Goal: Browse casually: Explore the website without a specific task or goal

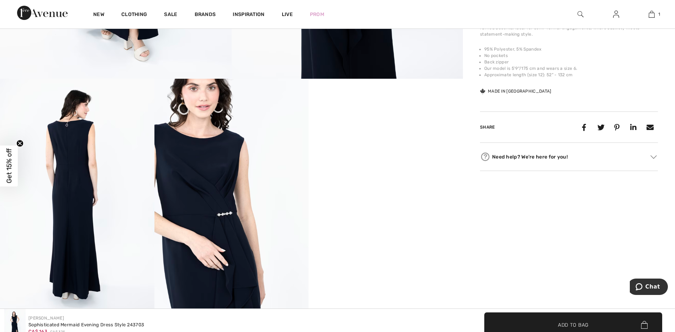
scroll to position [320, 0]
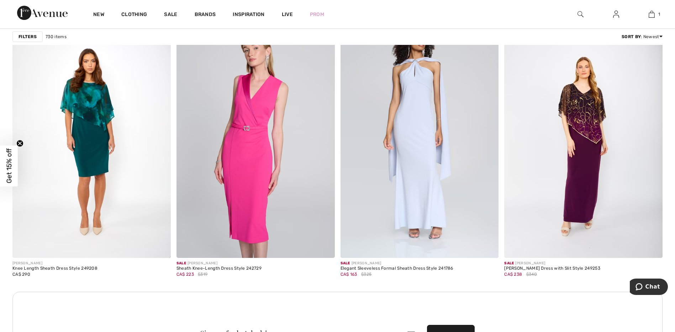
scroll to position [1815, 0]
click at [252, 165] on img at bounding box center [256, 138] width 158 height 237
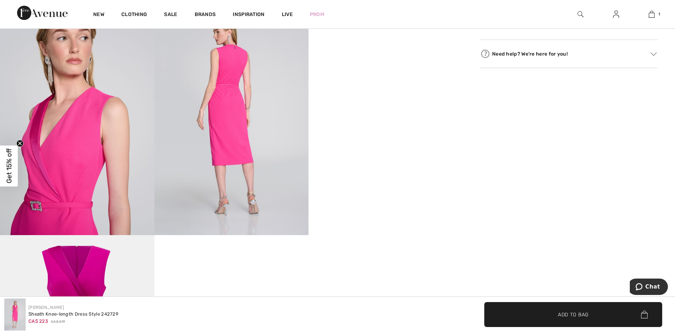
scroll to position [392, 0]
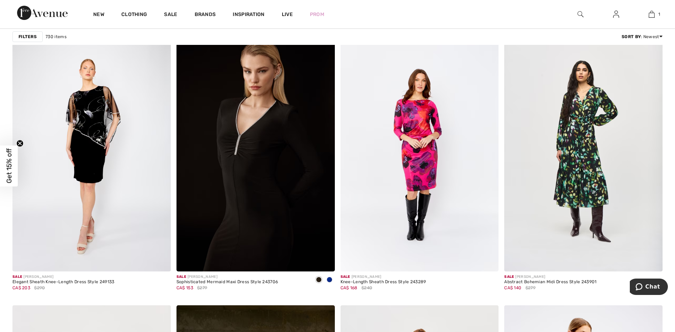
scroll to position [2741, 0]
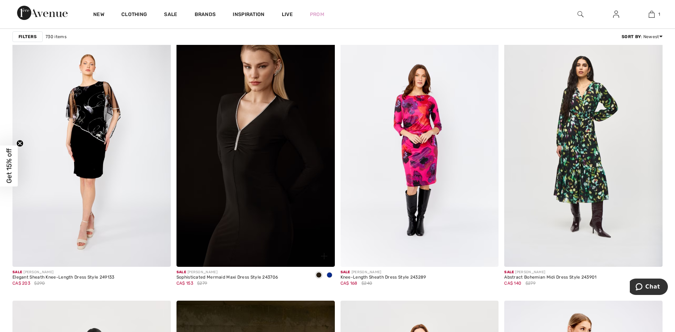
click at [280, 159] on img at bounding box center [256, 147] width 158 height 237
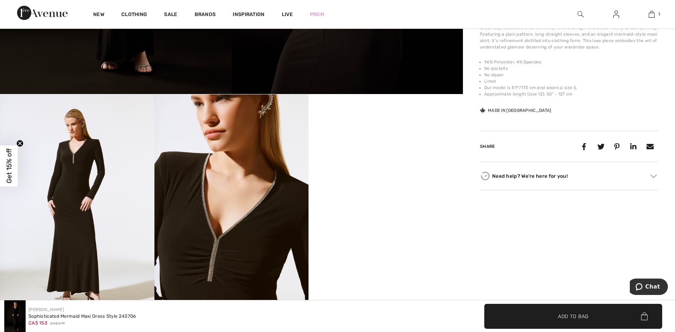
scroll to position [356, 0]
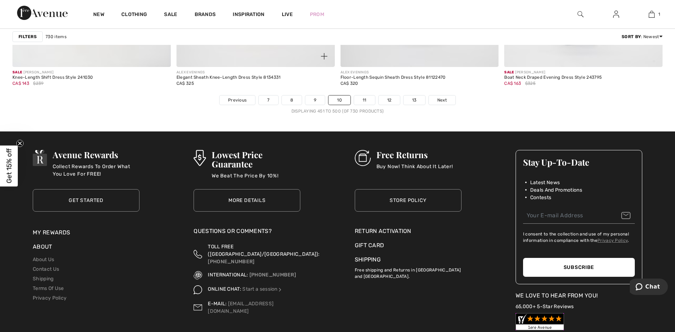
scroll to position [4129, 0]
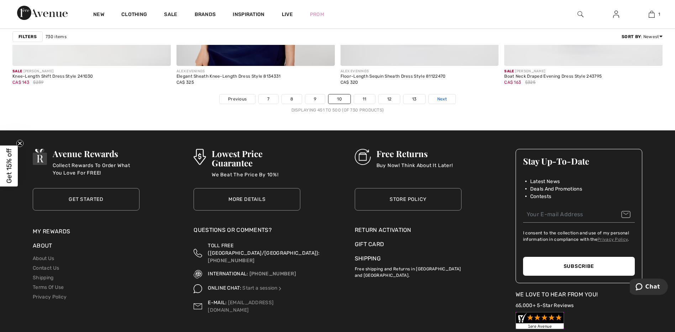
click at [447, 99] on span "Next" at bounding box center [442, 99] width 10 height 6
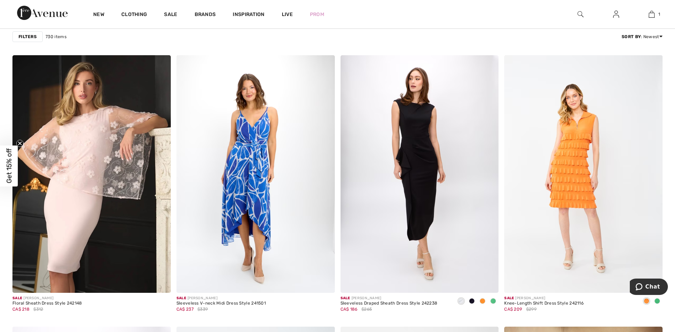
scroll to position [1530, 0]
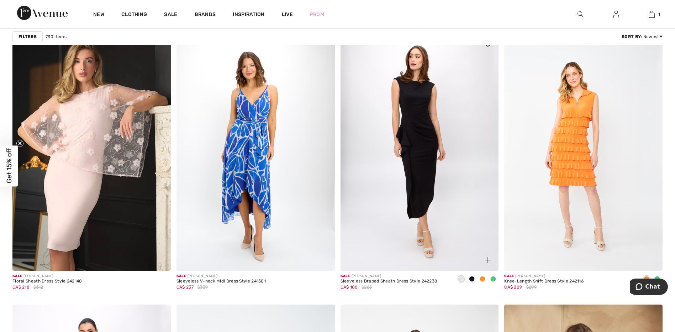
click at [379, 132] on img at bounding box center [420, 151] width 158 height 237
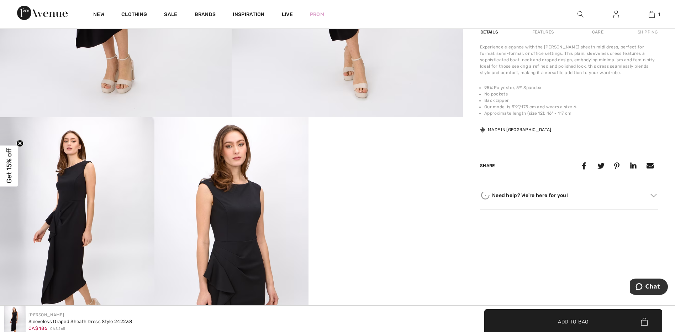
scroll to position [320, 0]
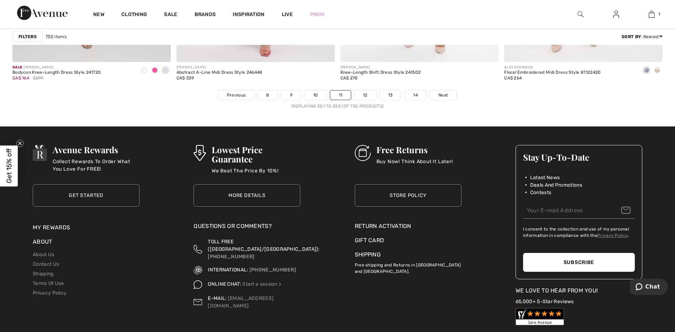
scroll to position [4164, 0]
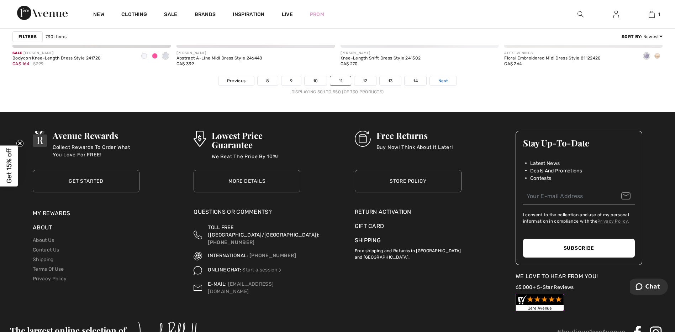
click at [447, 78] on span "Next" at bounding box center [443, 81] width 10 height 6
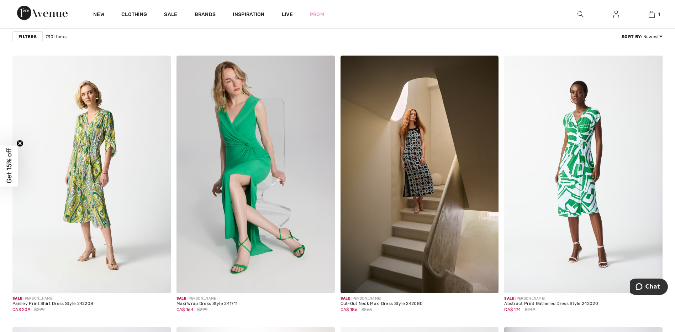
scroll to position [1530, 0]
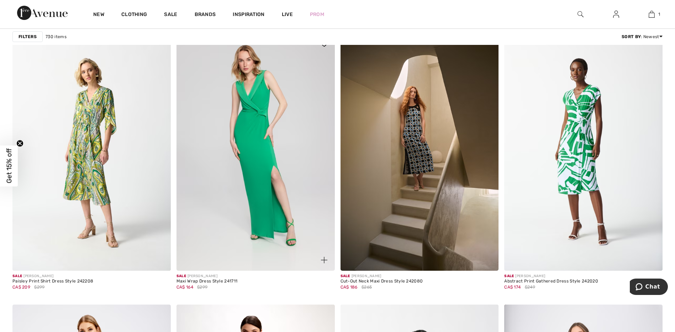
click at [231, 167] on img at bounding box center [256, 151] width 158 height 237
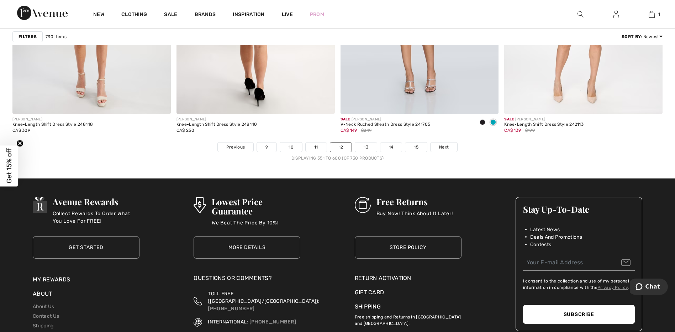
scroll to position [4093, 0]
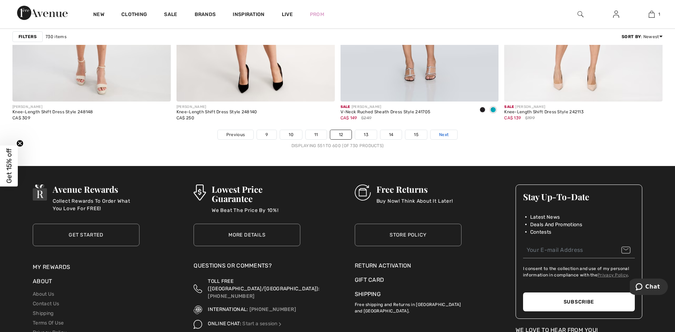
click at [443, 136] on span "Next" at bounding box center [444, 134] width 10 height 6
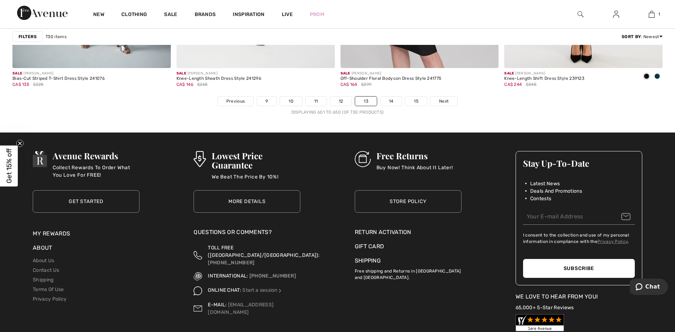
scroll to position [4129, 0]
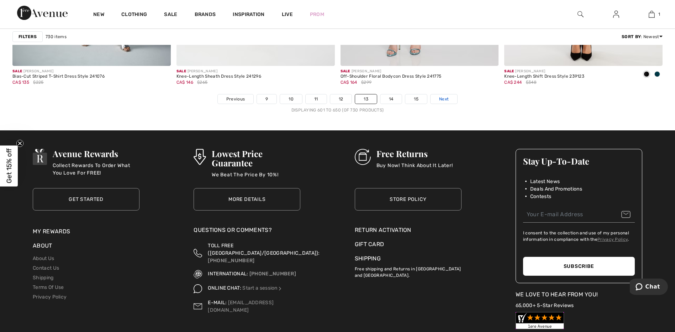
click at [450, 100] on link "Next" at bounding box center [444, 98] width 27 height 9
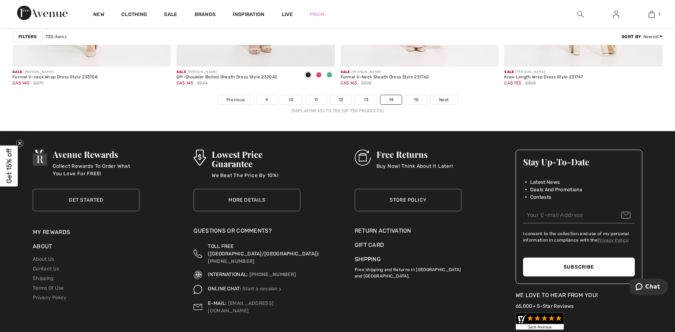
scroll to position [4129, 0]
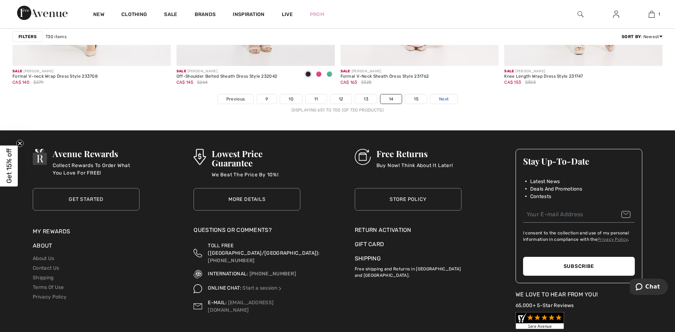
click at [440, 97] on span "Next" at bounding box center [444, 99] width 10 height 6
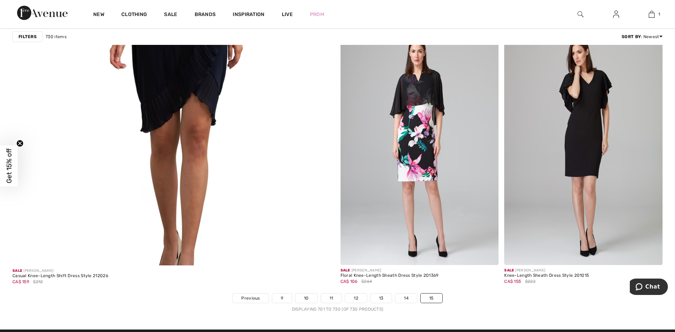
scroll to position [2456, 0]
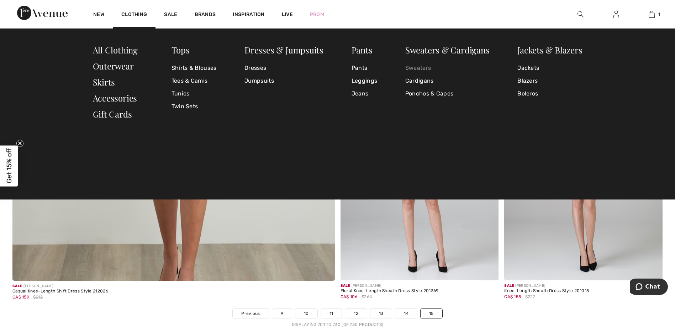
click at [427, 68] on link "Sweaters" at bounding box center [447, 68] width 84 height 13
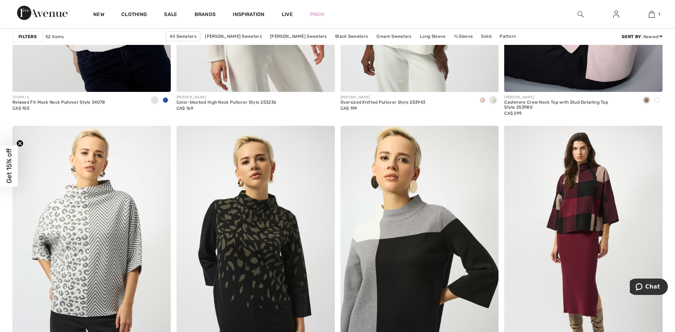
scroll to position [1708, 0]
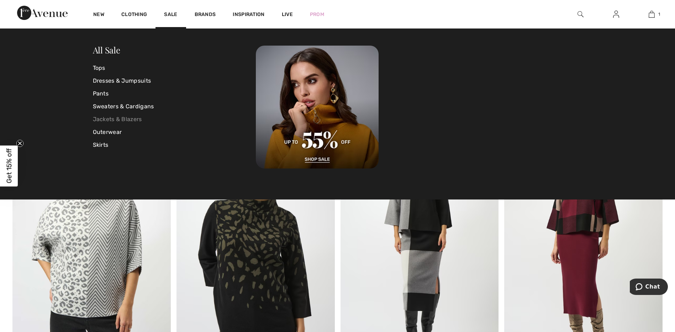
click at [137, 119] on link "Jackets & Blazers" at bounding box center [174, 119] width 163 height 13
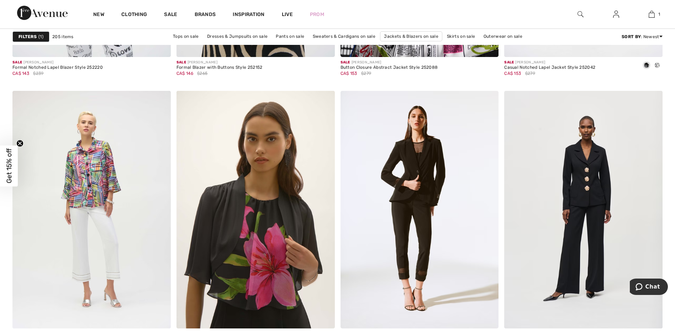
scroll to position [1780, 0]
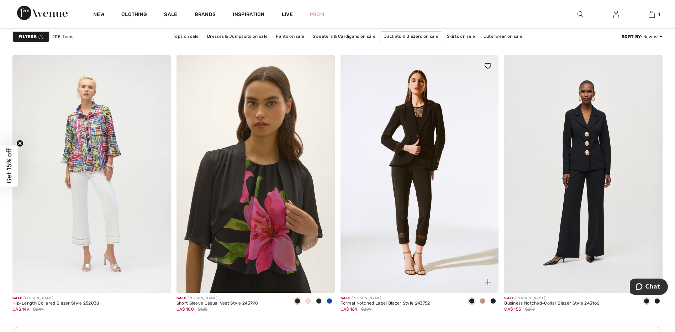
click at [371, 277] on img at bounding box center [420, 173] width 158 height 237
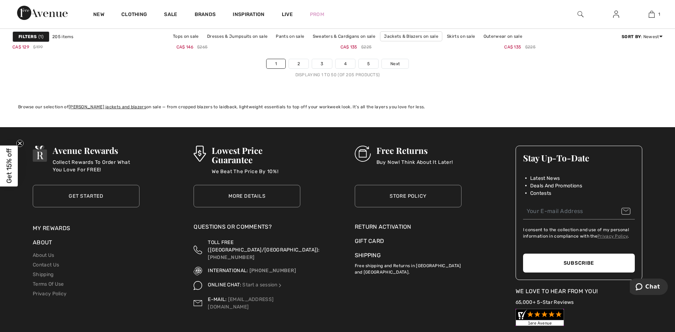
scroll to position [4164, 0]
click at [392, 59] on link "Next" at bounding box center [395, 63] width 27 height 9
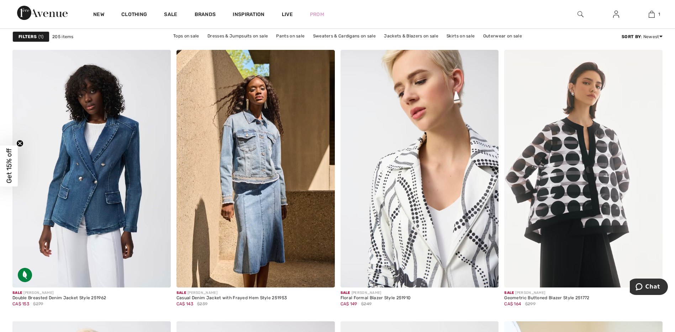
scroll to position [1530, 0]
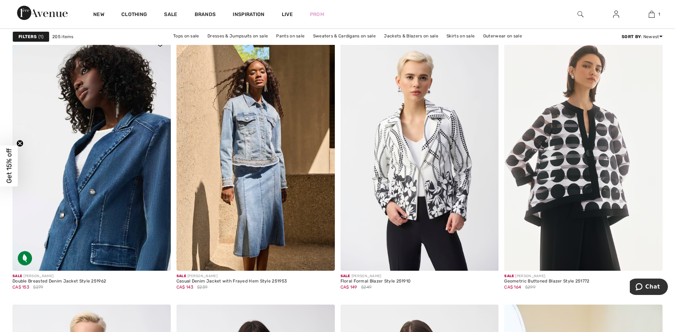
click at [94, 255] on img at bounding box center [91, 151] width 158 height 237
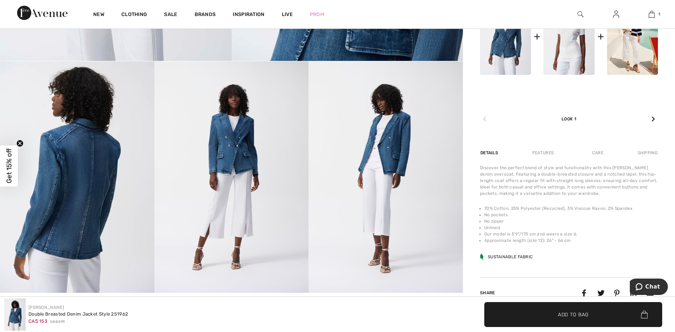
scroll to position [356, 0]
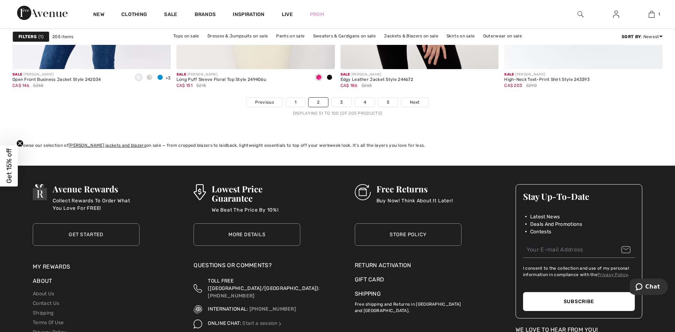
scroll to position [4129, 0]
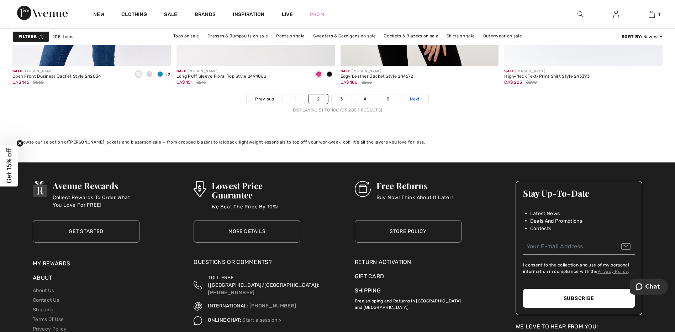
click at [417, 99] on span "Next" at bounding box center [415, 99] width 10 height 6
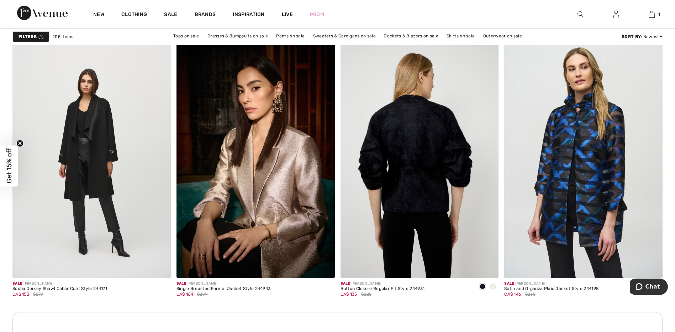
scroll to position [890, 0]
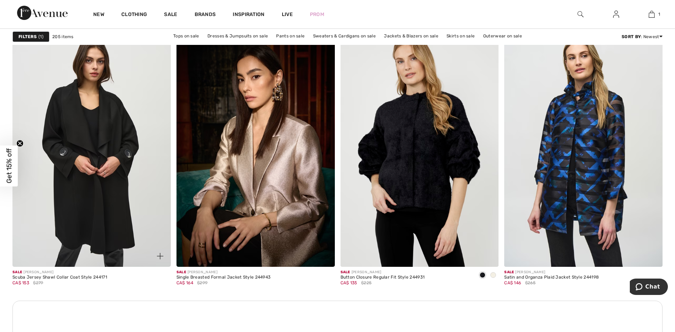
click at [152, 178] on img at bounding box center [91, 147] width 158 height 237
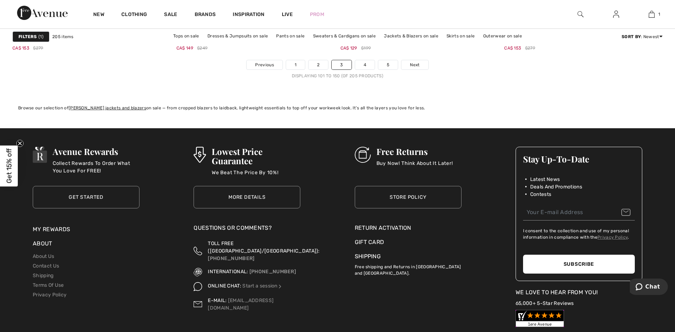
scroll to position [4164, 0]
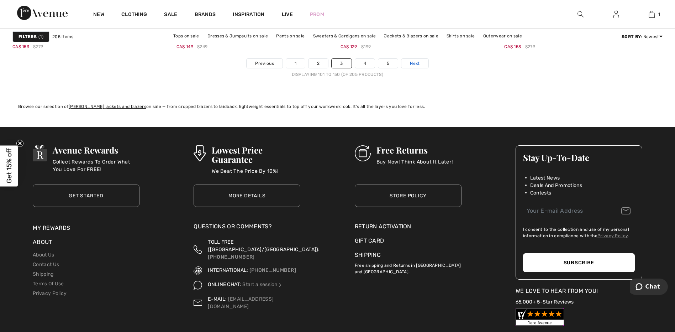
click at [419, 64] on span "Next" at bounding box center [415, 63] width 10 height 6
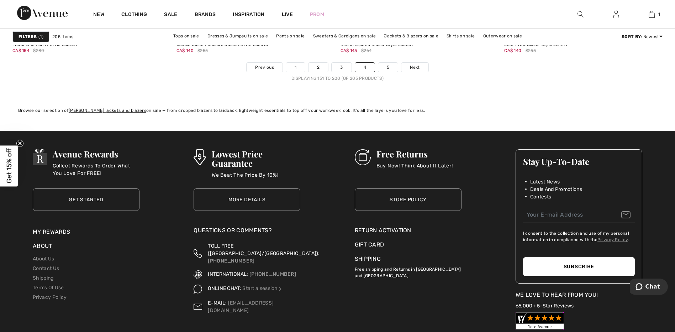
scroll to position [4164, 0]
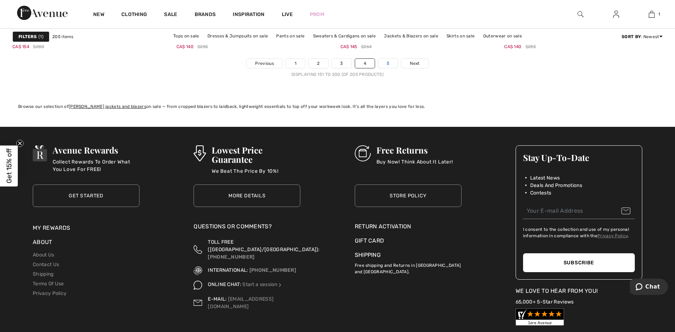
click at [392, 62] on link "5" at bounding box center [388, 63] width 20 height 9
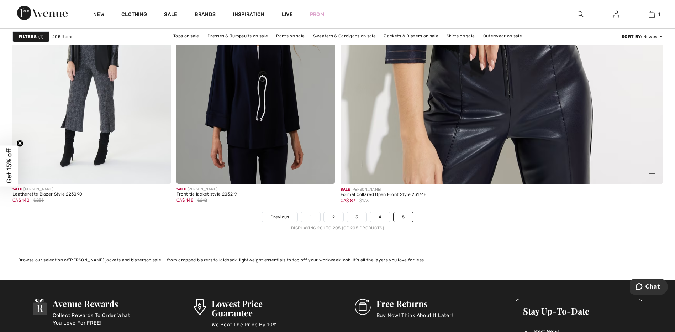
scroll to position [427, 0]
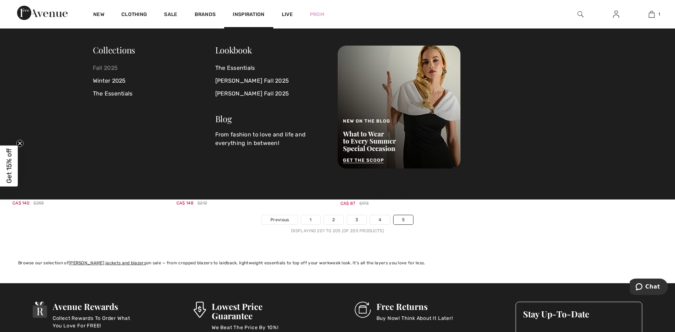
click at [117, 70] on link "Fall 2025" at bounding box center [154, 68] width 122 height 13
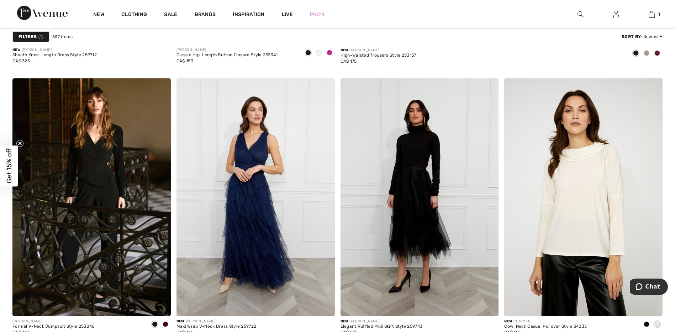
scroll to position [569, 0]
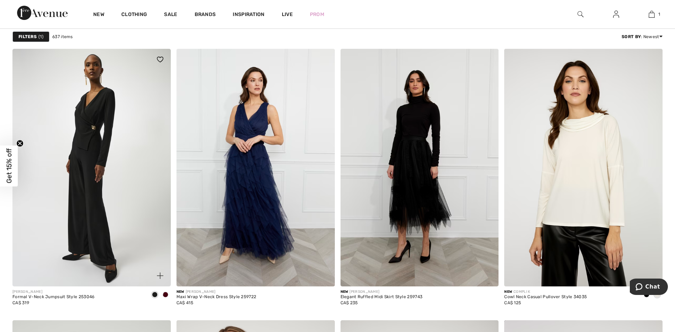
click at [95, 211] on img at bounding box center [91, 167] width 158 height 237
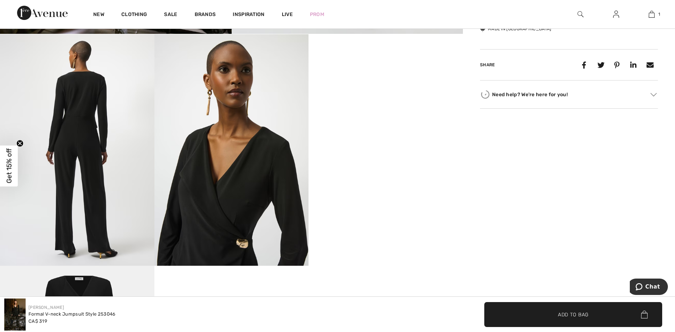
scroll to position [356, 0]
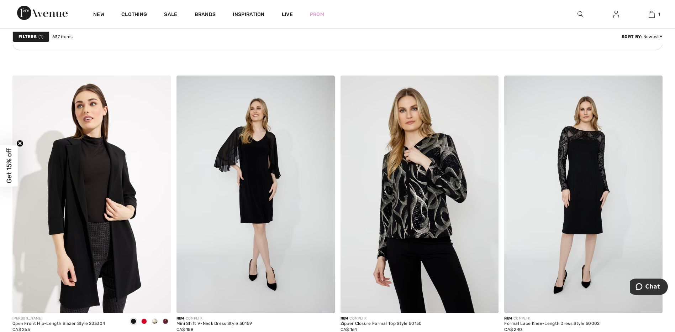
scroll to position [3346, 0]
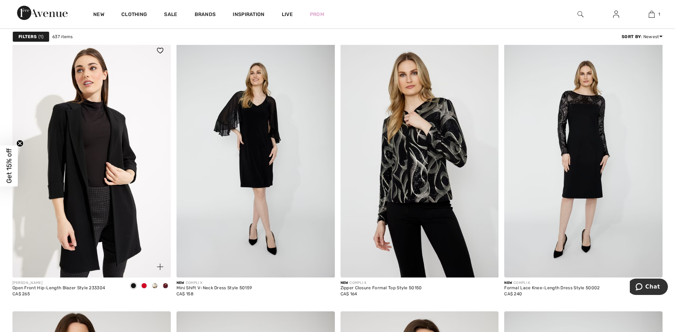
click at [161, 261] on span at bounding box center [160, 266] width 14 height 14
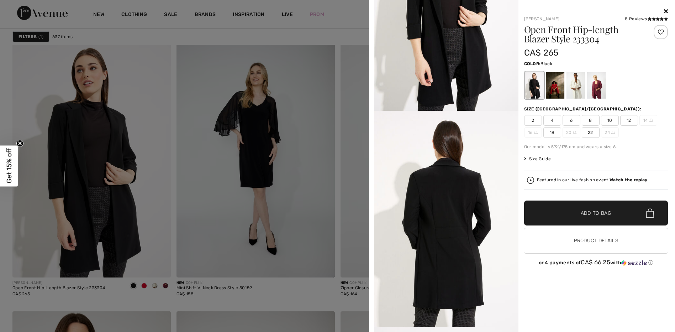
scroll to position [142, 0]
